Goal: Task Accomplishment & Management: Use online tool/utility

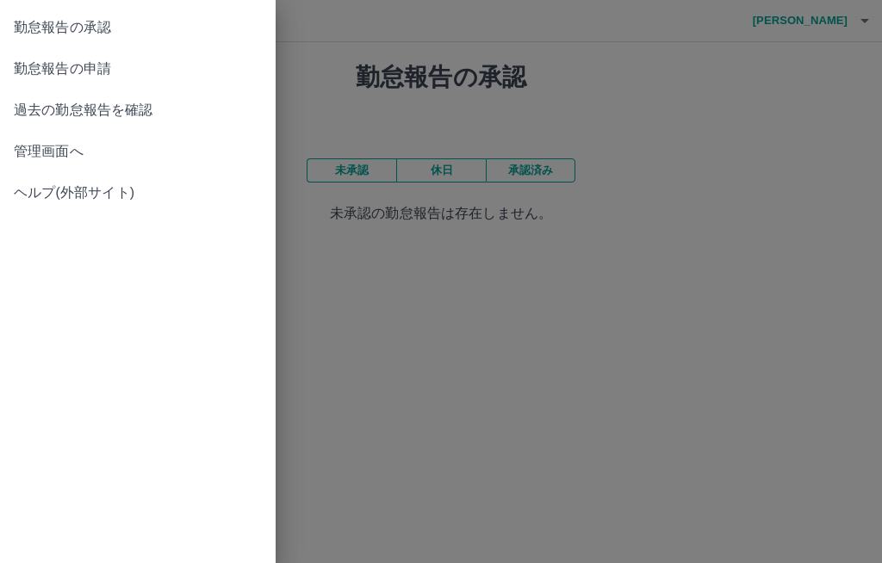
click at [89, 21] on span "勤怠報告の承認" at bounding box center [138, 27] width 248 height 21
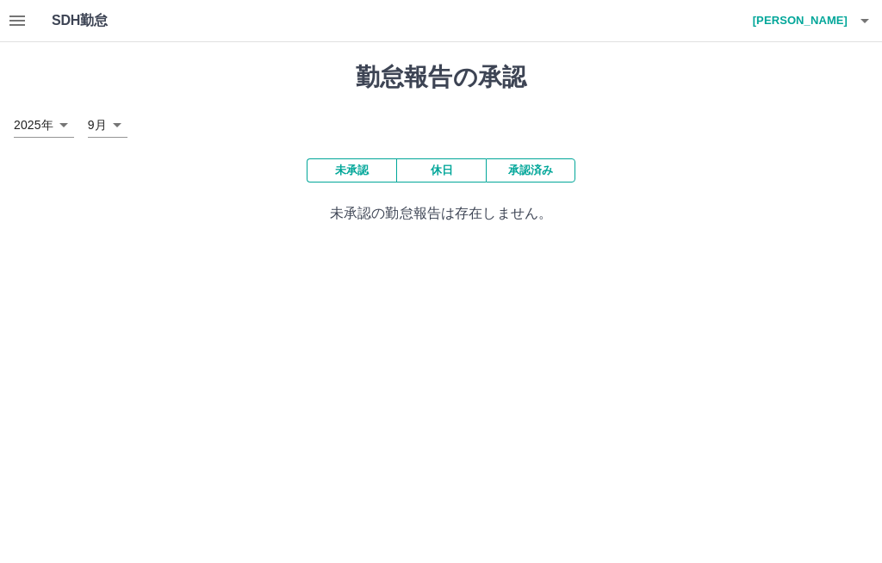
click at [536, 173] on button "承認済み" at bounding box center [531, 170] width 90 height 24
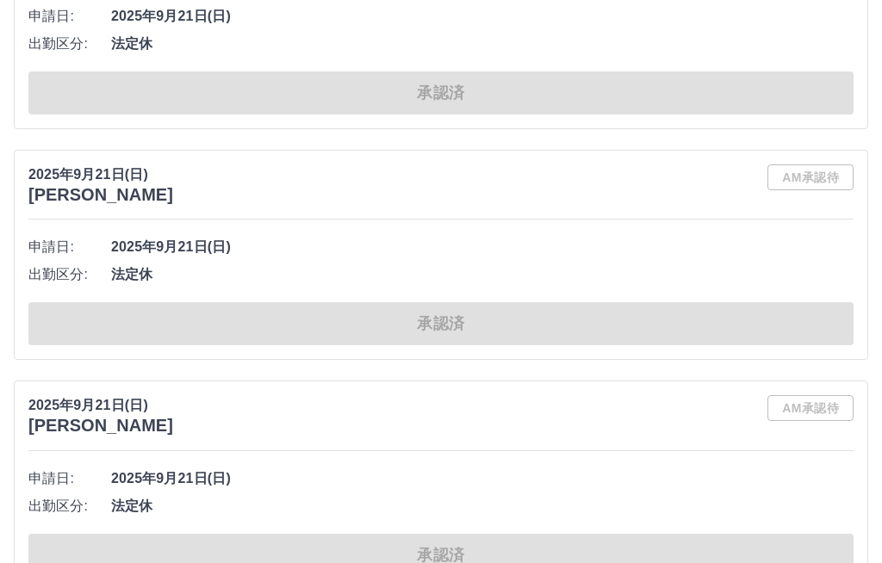
scroll to position [4659, 0]
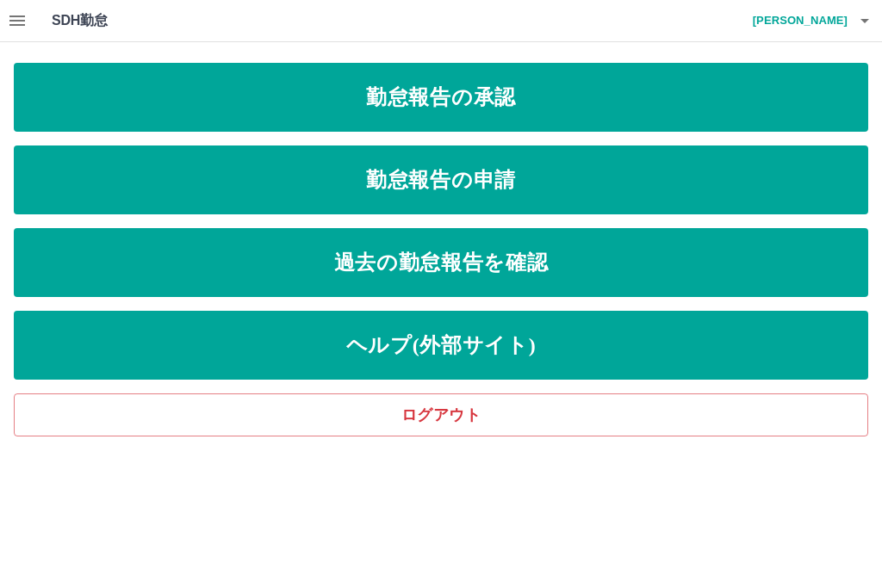
click at [529, 106] on link "勤怠報告の承認" at bounding box center [441, 97] width 854 height 69
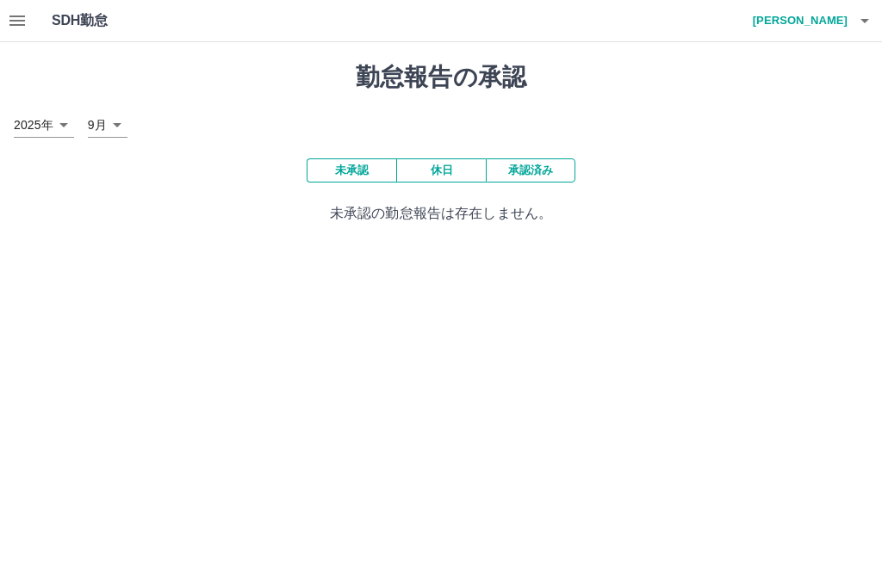
click at [545, 163] on button "承認済み" at bounding box center [531, 170] width 90 height 24
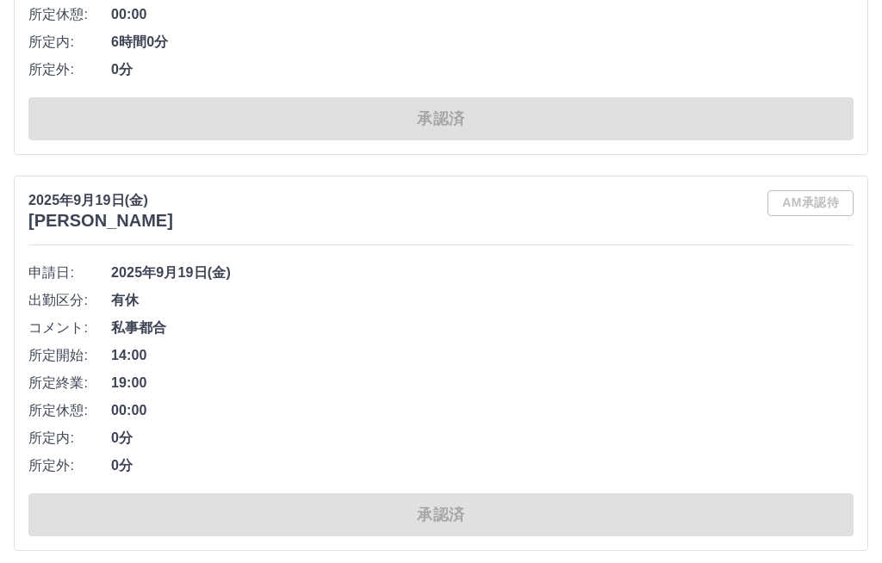
scroll to position [7229, 0]
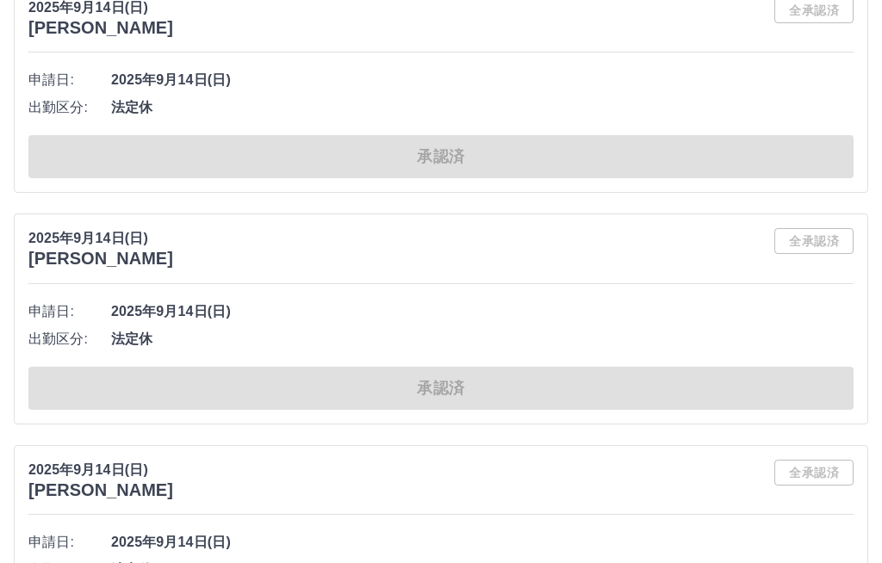
scroll to position [16138, 0]
